Goal: Task Accomplishment & Management: Use online tool/utility

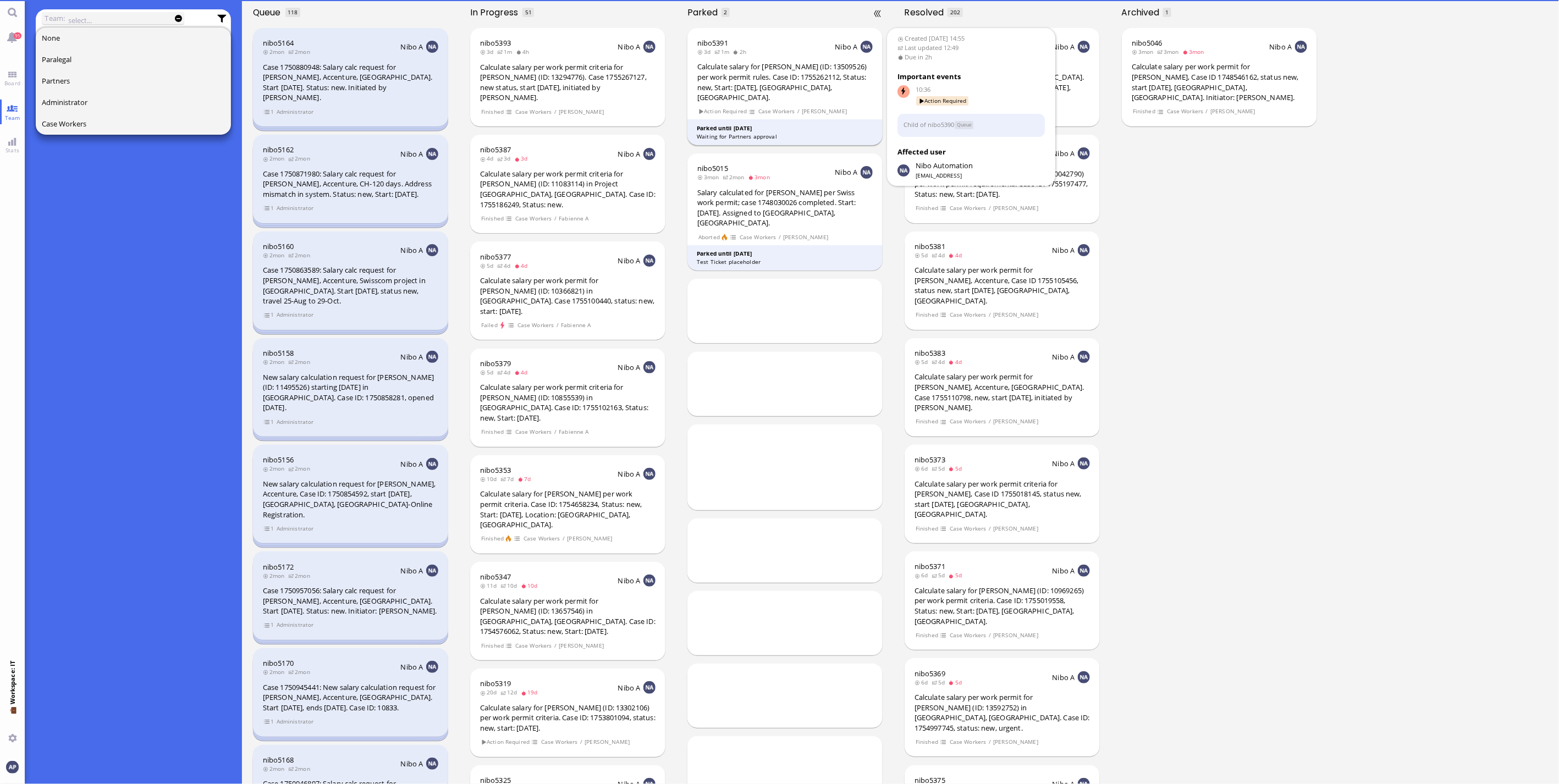
click at [780, 61] on div "Calculate salary for [PERSON_NAME] (ID: 13509526) per work permit rules. Case I…" at bounding box center [785, 82] width 176 height 41
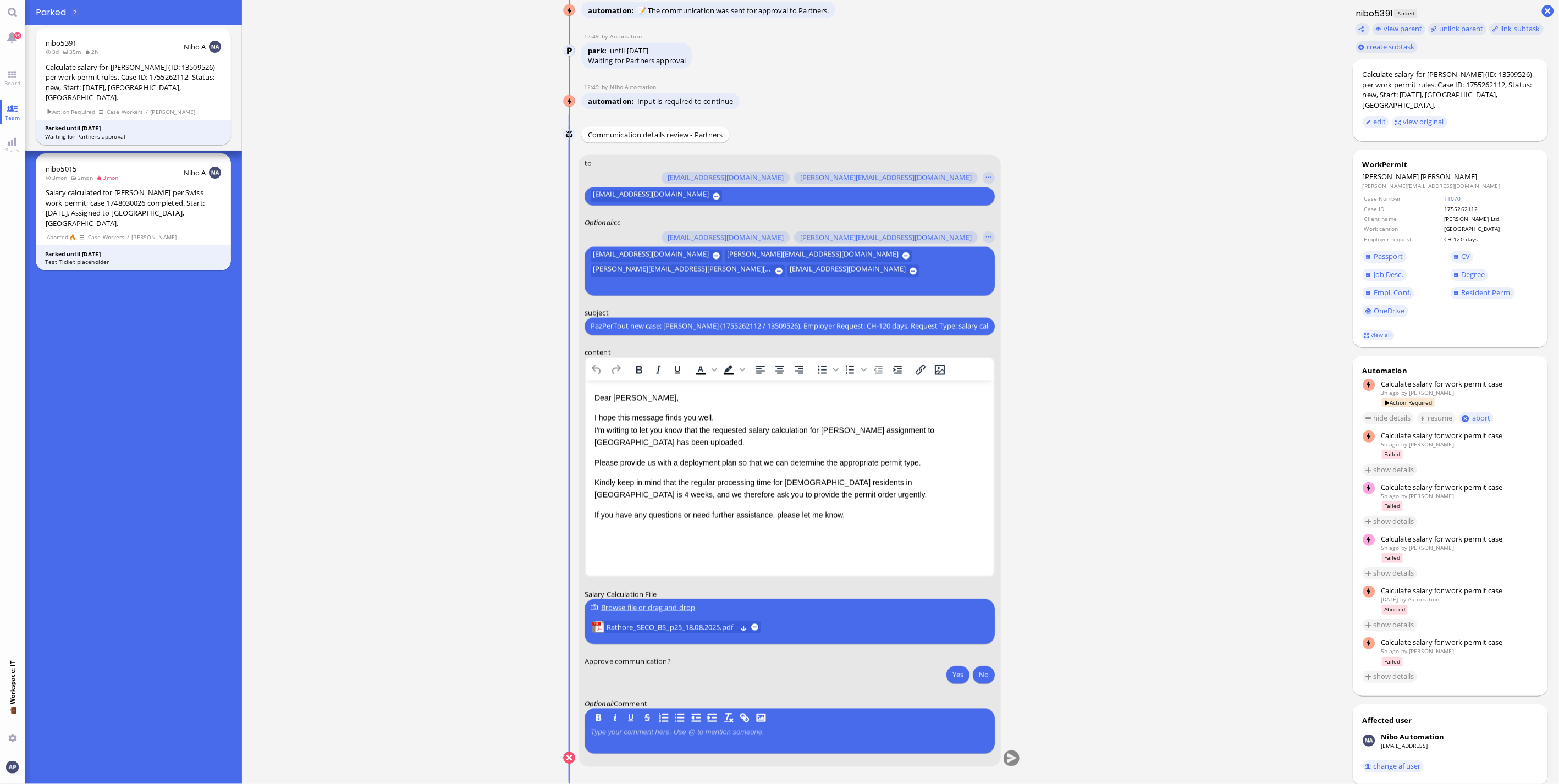
scroll to position [1, 0]
click at [613, 631] on span "Rathore_SECO_BS_p25_18.08.2025.pdf" at bounding box center [671, 627] width 130 height 12
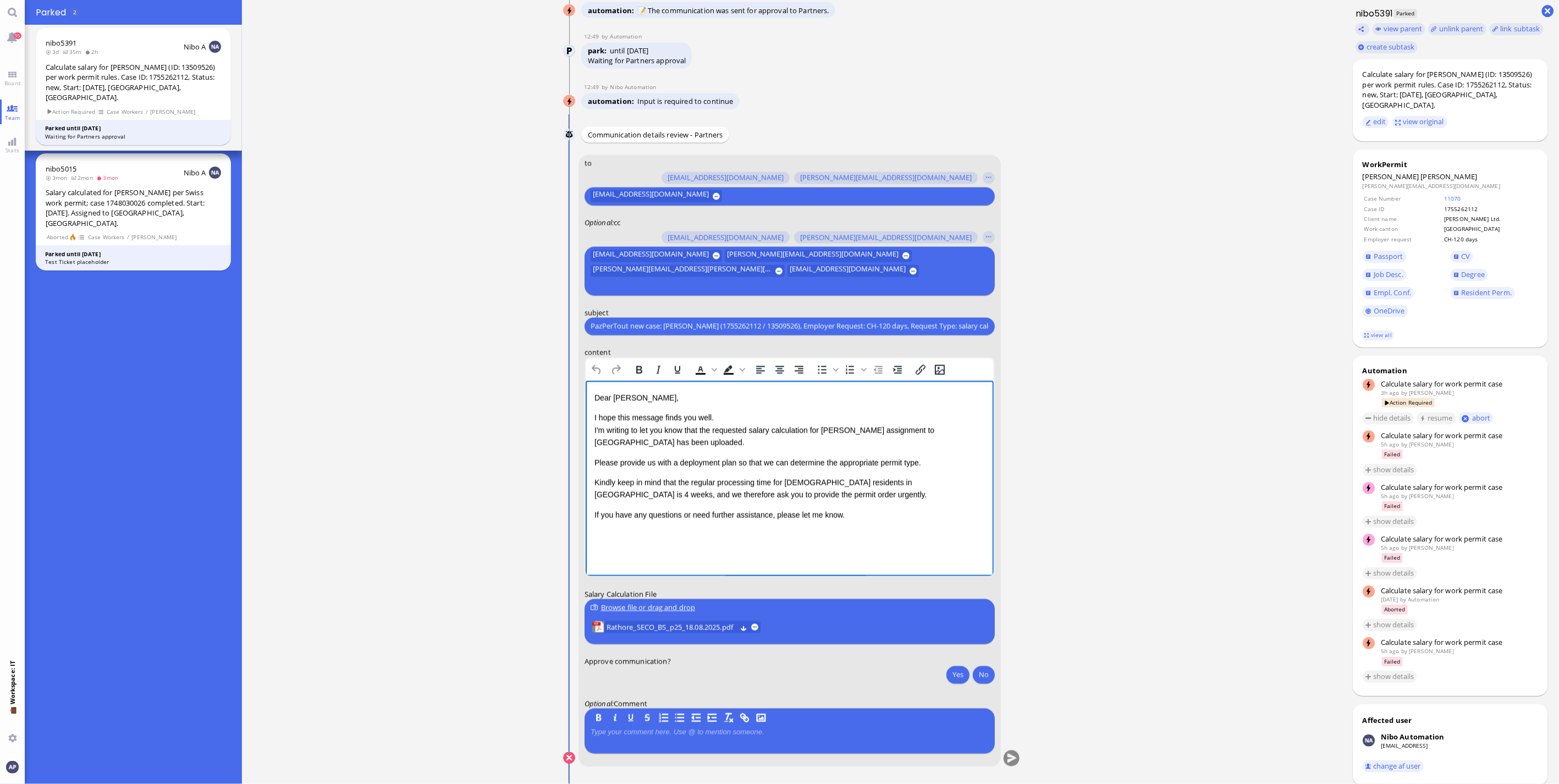
click at [788, 478] on p "Kindly keep in mind that the regular processing time for [DEMOGRAPHIC_DATA] res…" at bounding box center [789, 489] width 391 height 25
click at [953, 668] on button "Yes" at bounding box center [958, 675] width 23 height 17
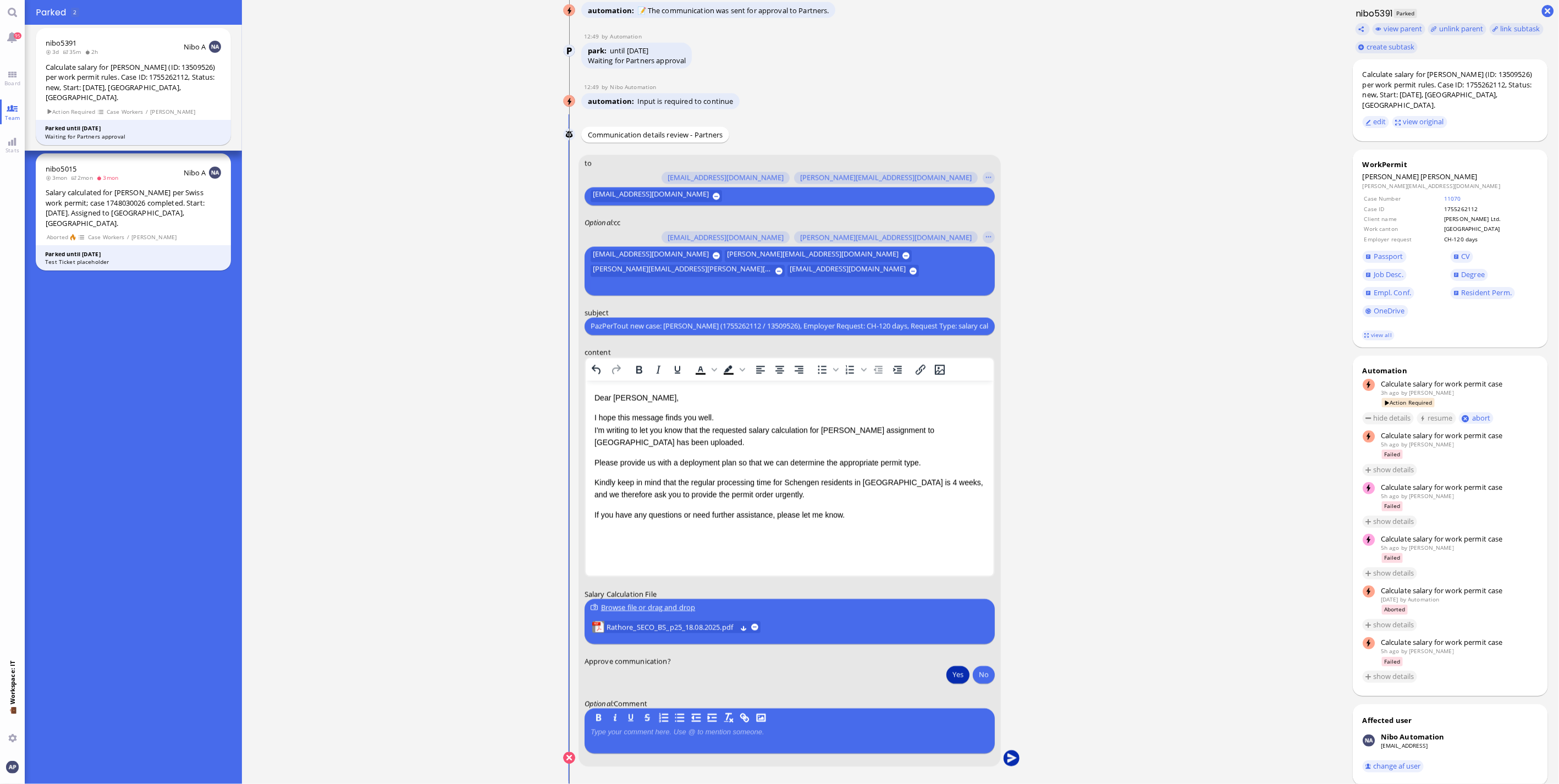
click at [1008, 760] on button "submit" at bounding box center [1012, 759] width 17 height 17
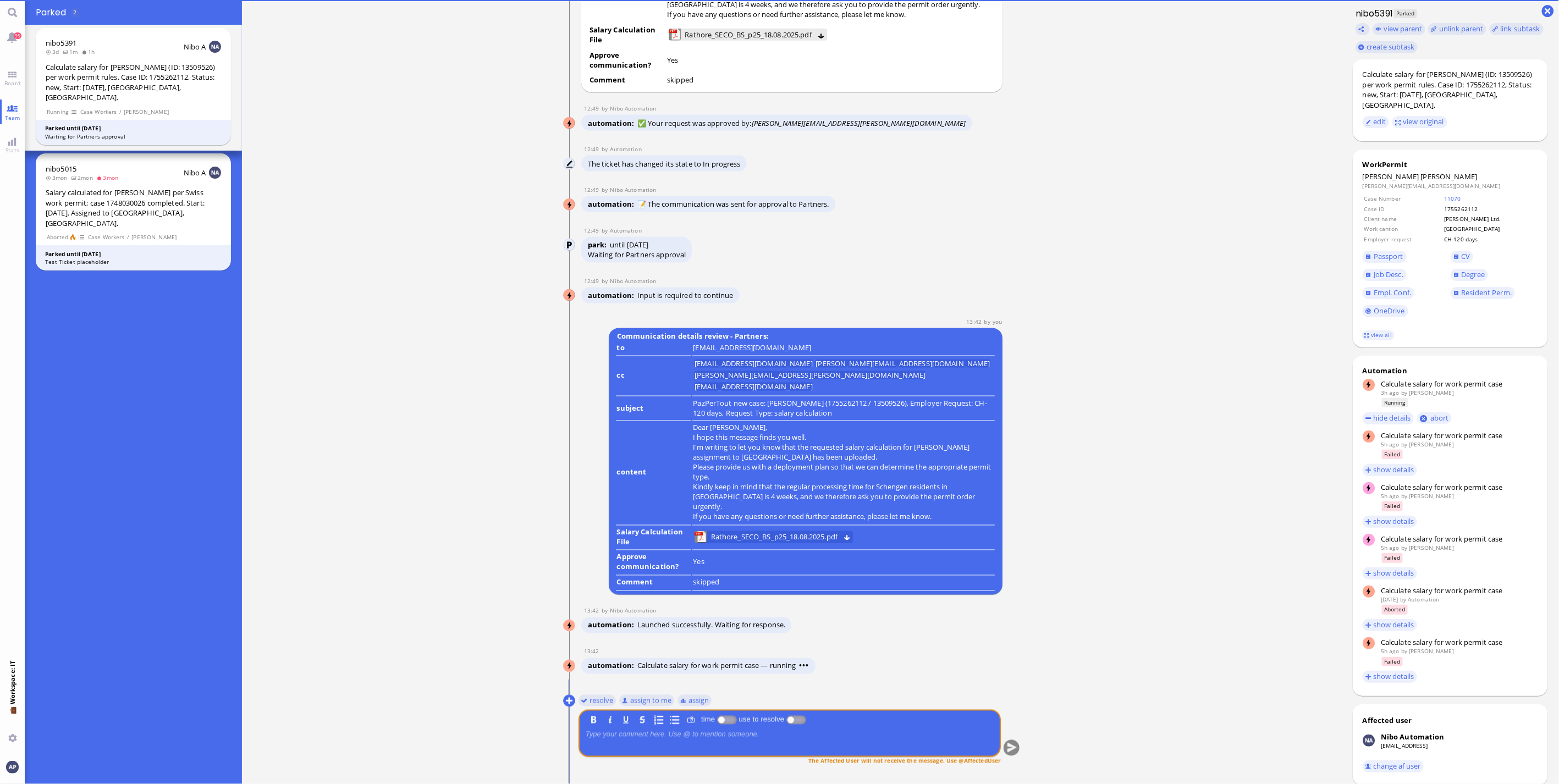
scroll to position [0, 0]
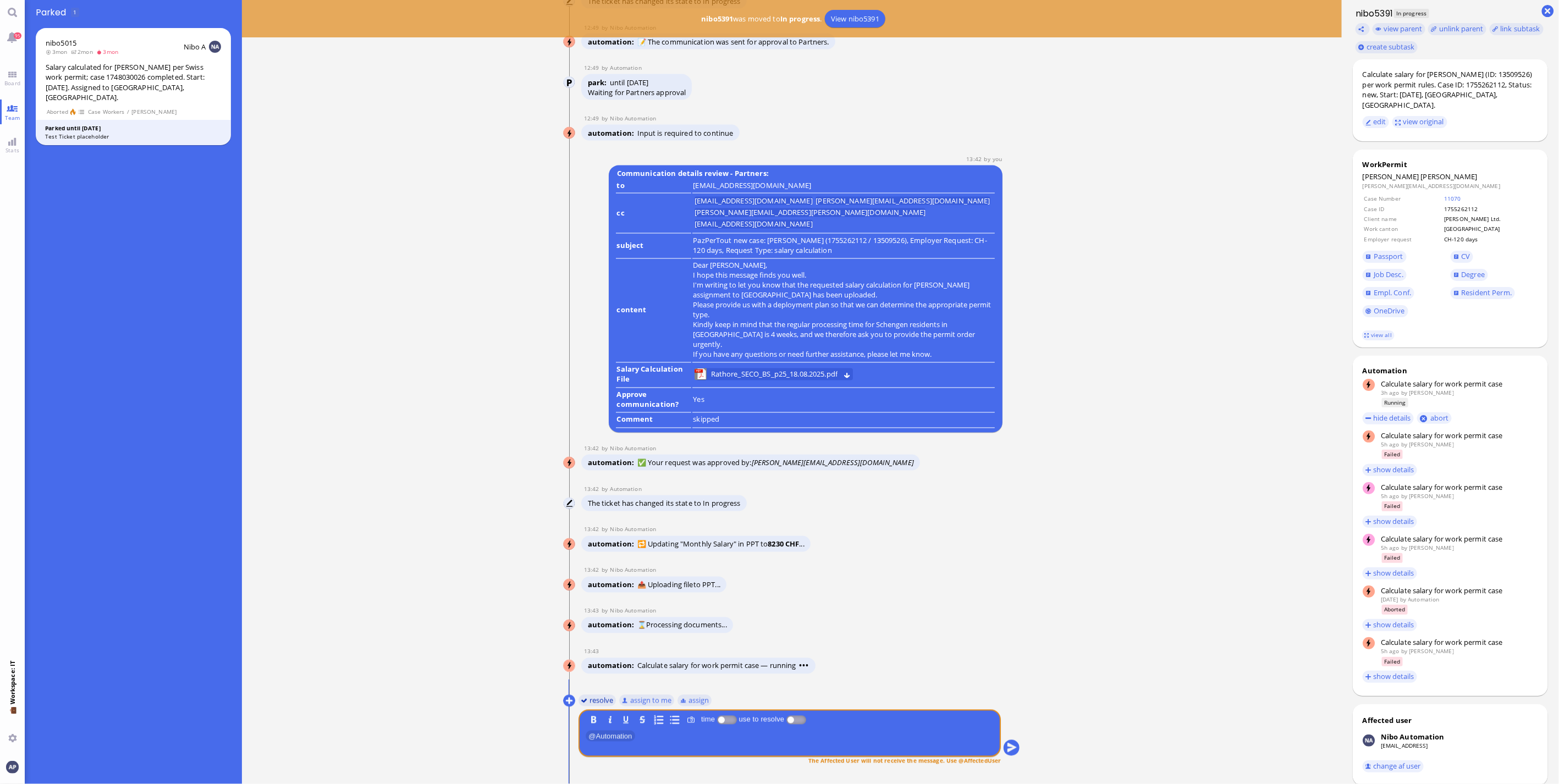
click at [595, 701] on button "resolve" at bounding box center [597, 700] width 38 height 12
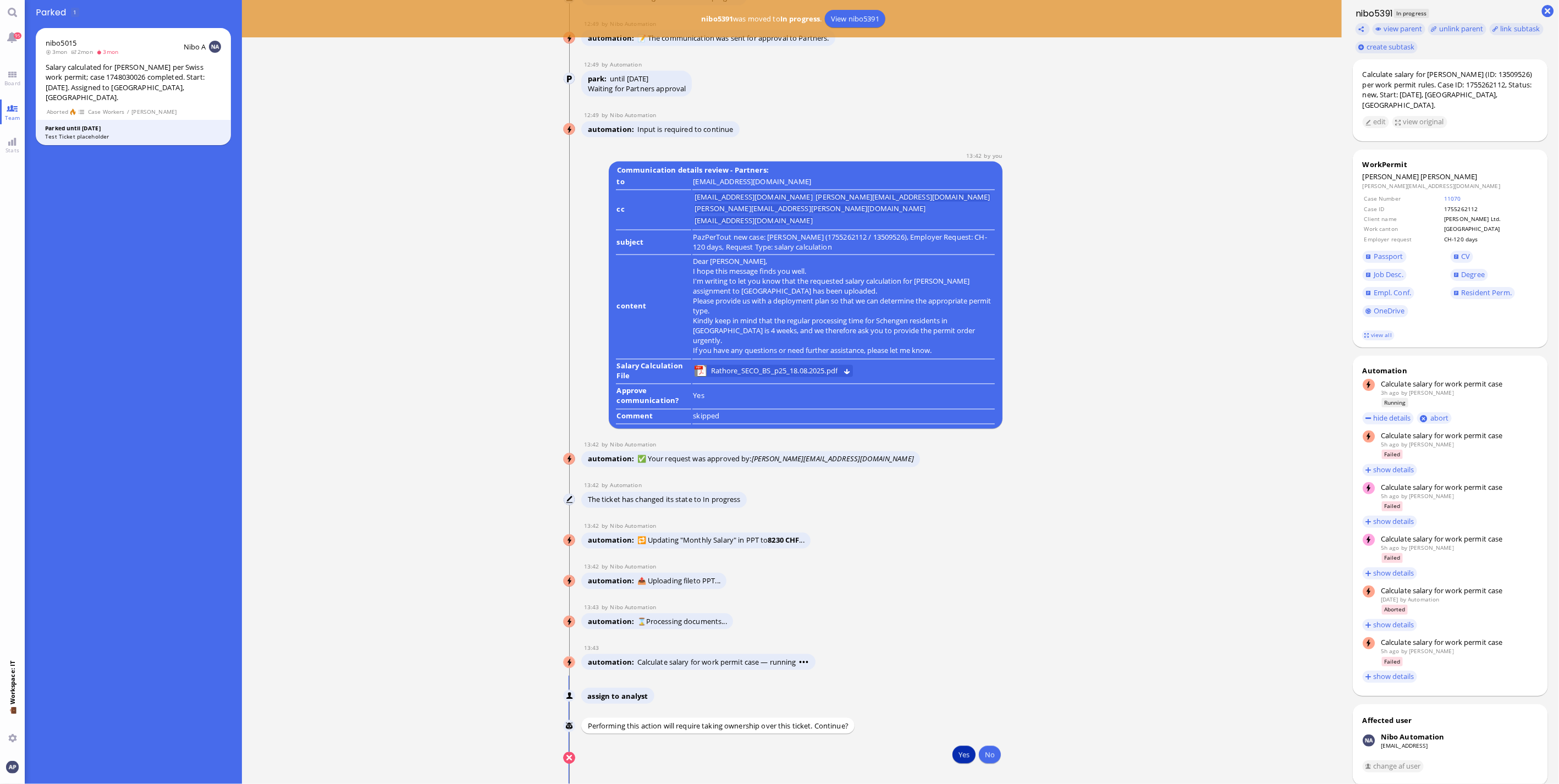
click at [959, 752] on button "Yes" at bounding box center [964, 755] width 23 height 17
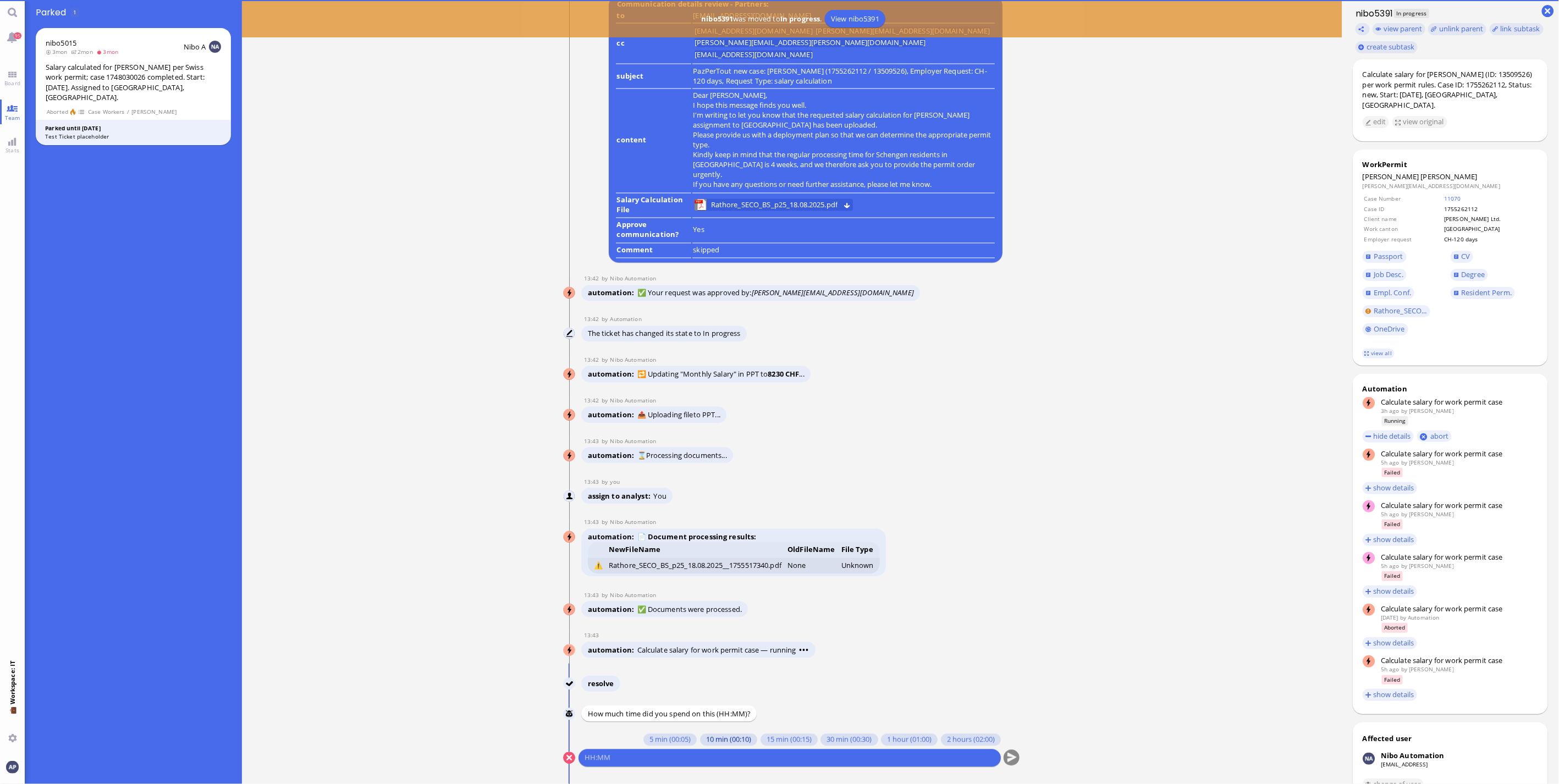
click at [716, 739] on button "10 min (00:10)" at bounding box center [729, 740] width 57 height 12
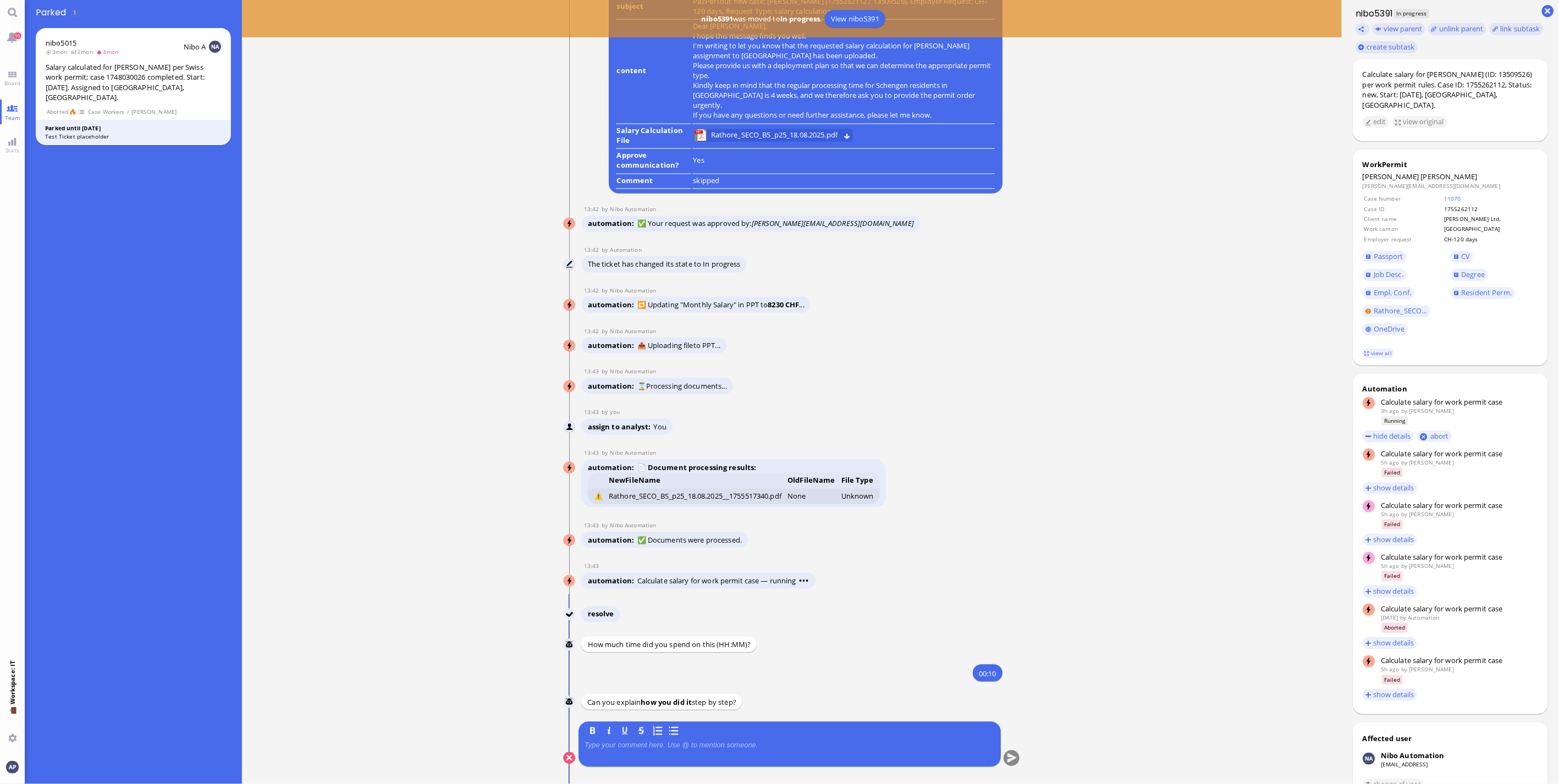
click at [673, 746] on p at bounding box center [790, 746] width 410 height 9
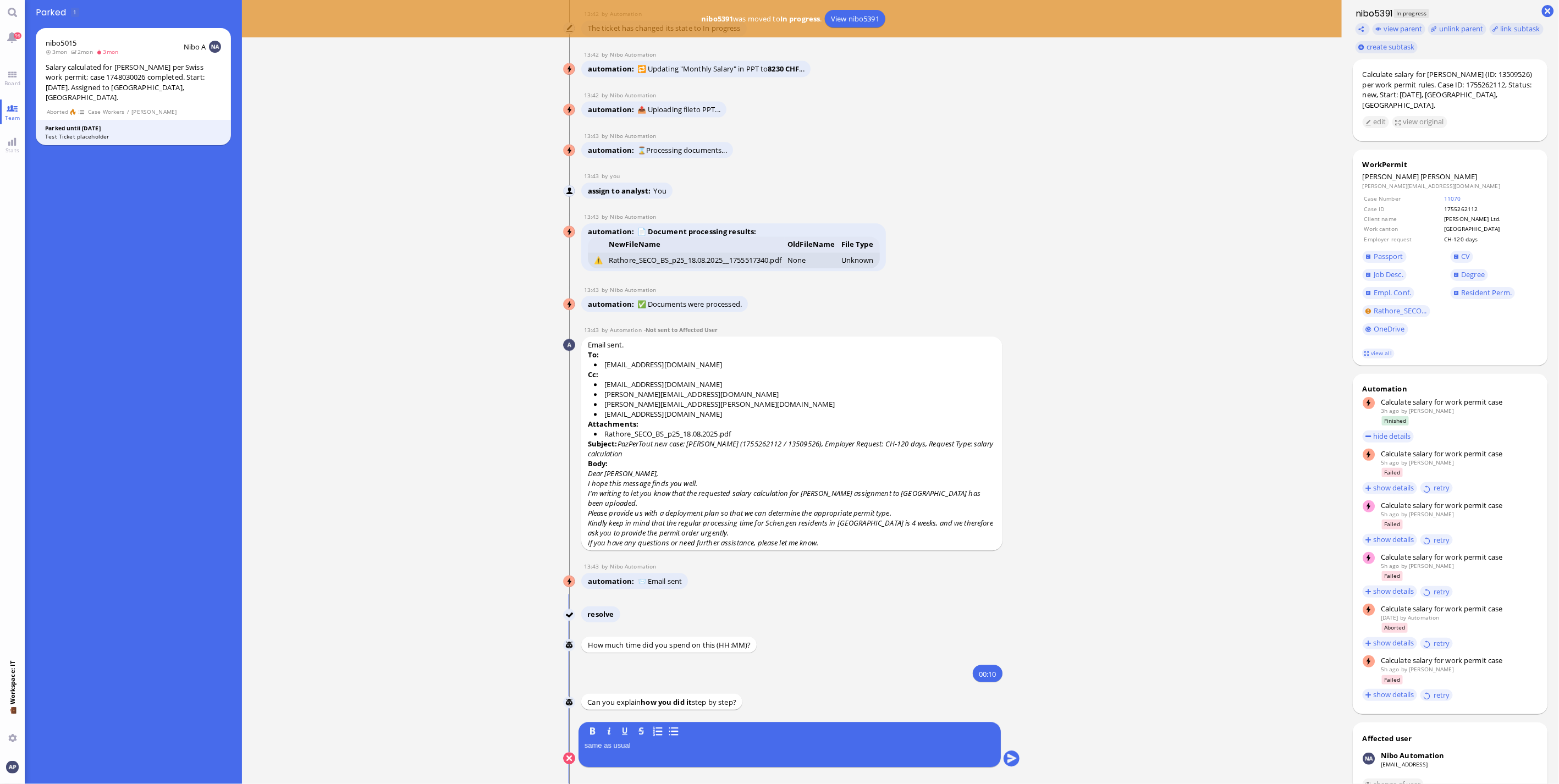
click at [1019, 759] on nitautoscroll "[DATE] 14:55 by Automation Automation Calculate eligible salary for work permit…" at bounding box center [792, 392] width 508 height 784
click at [1012, 758] on button "submit" at bounding box center [1012, 759] width 17 height 17
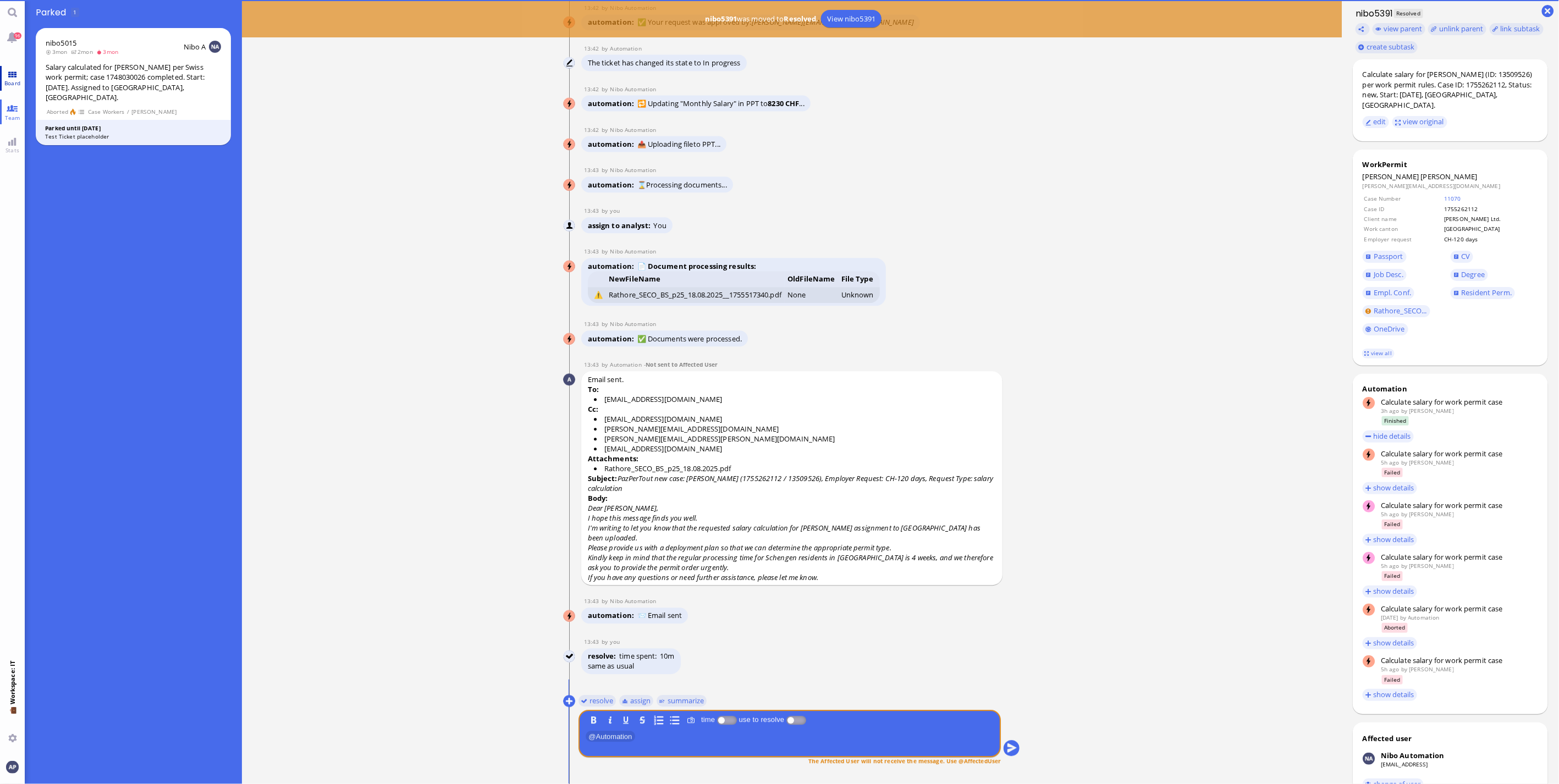
click at [2, 78] on link "Board" at bounding box center [12, 78] width 25 height 25
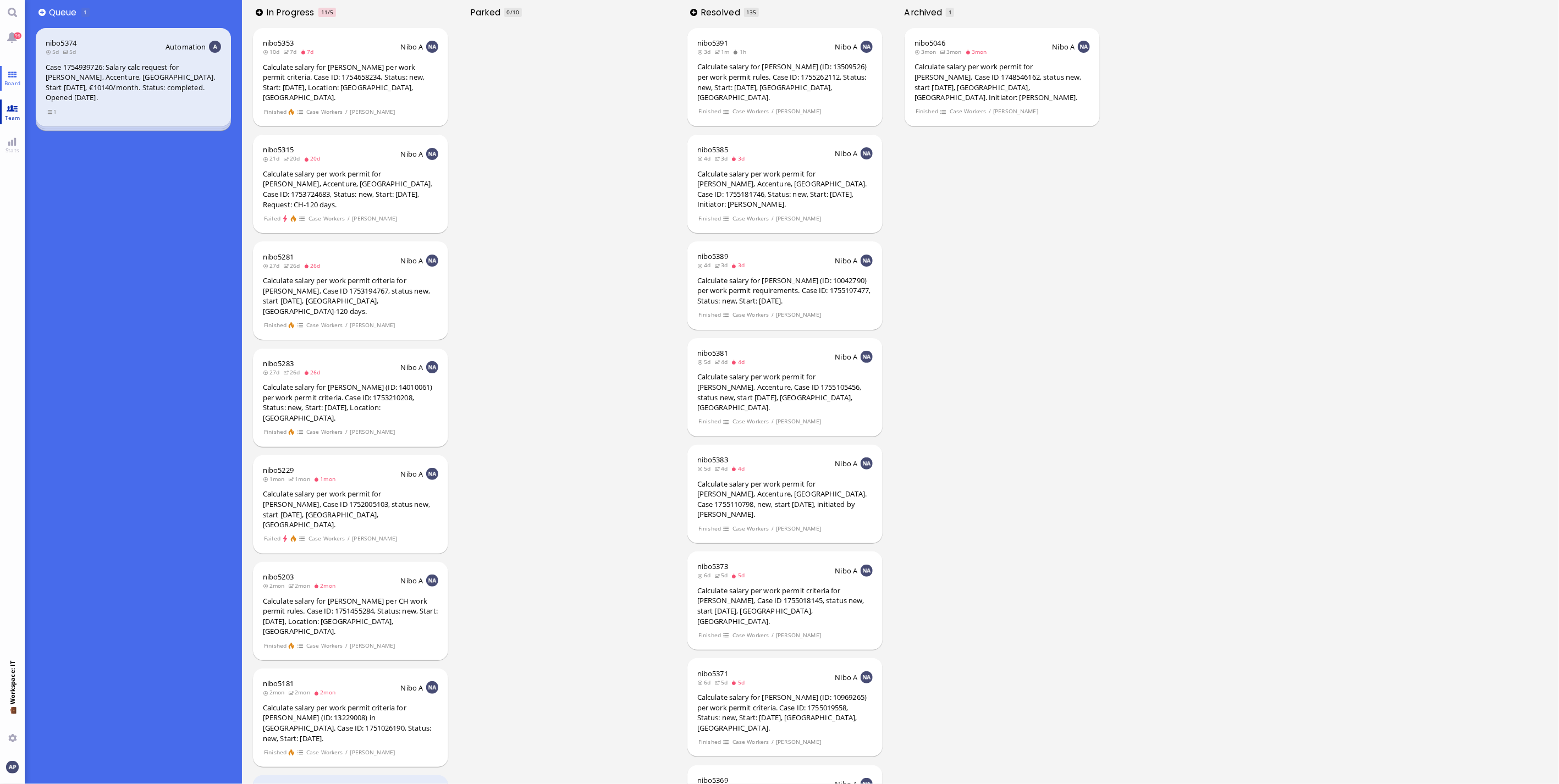
click at [14, 114] on span "Team" at bounding box center [13, 117] width 21 height 7
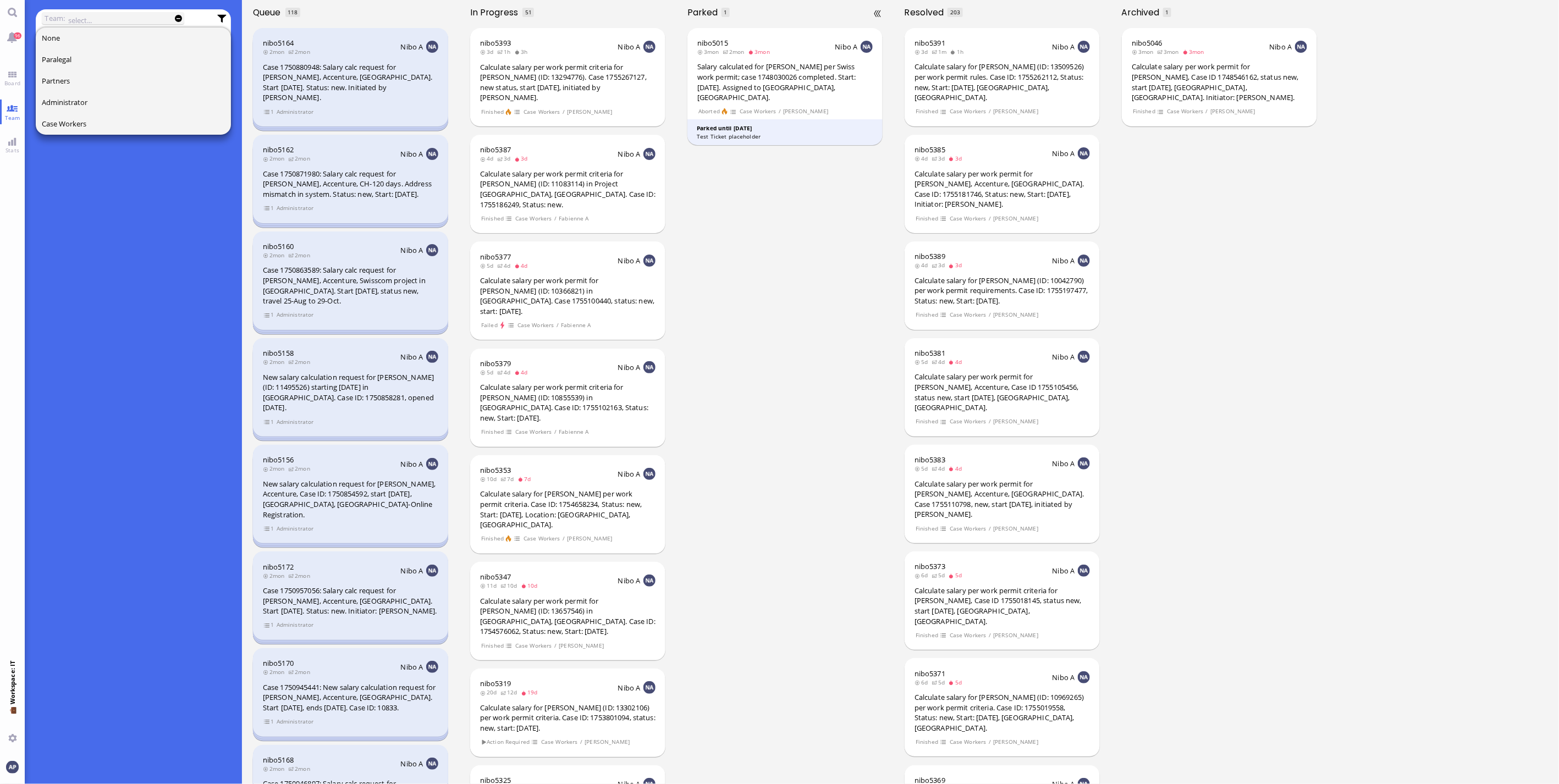
click at [745, 289] on div "nibo5015 3mon 2mon 3mon Nibo A Salary calculated for [PERSON_NAME] per Swiss wo…" at bounding box center [785, 404] width 217 height 759
